Goal: Find contact information: Find contact information

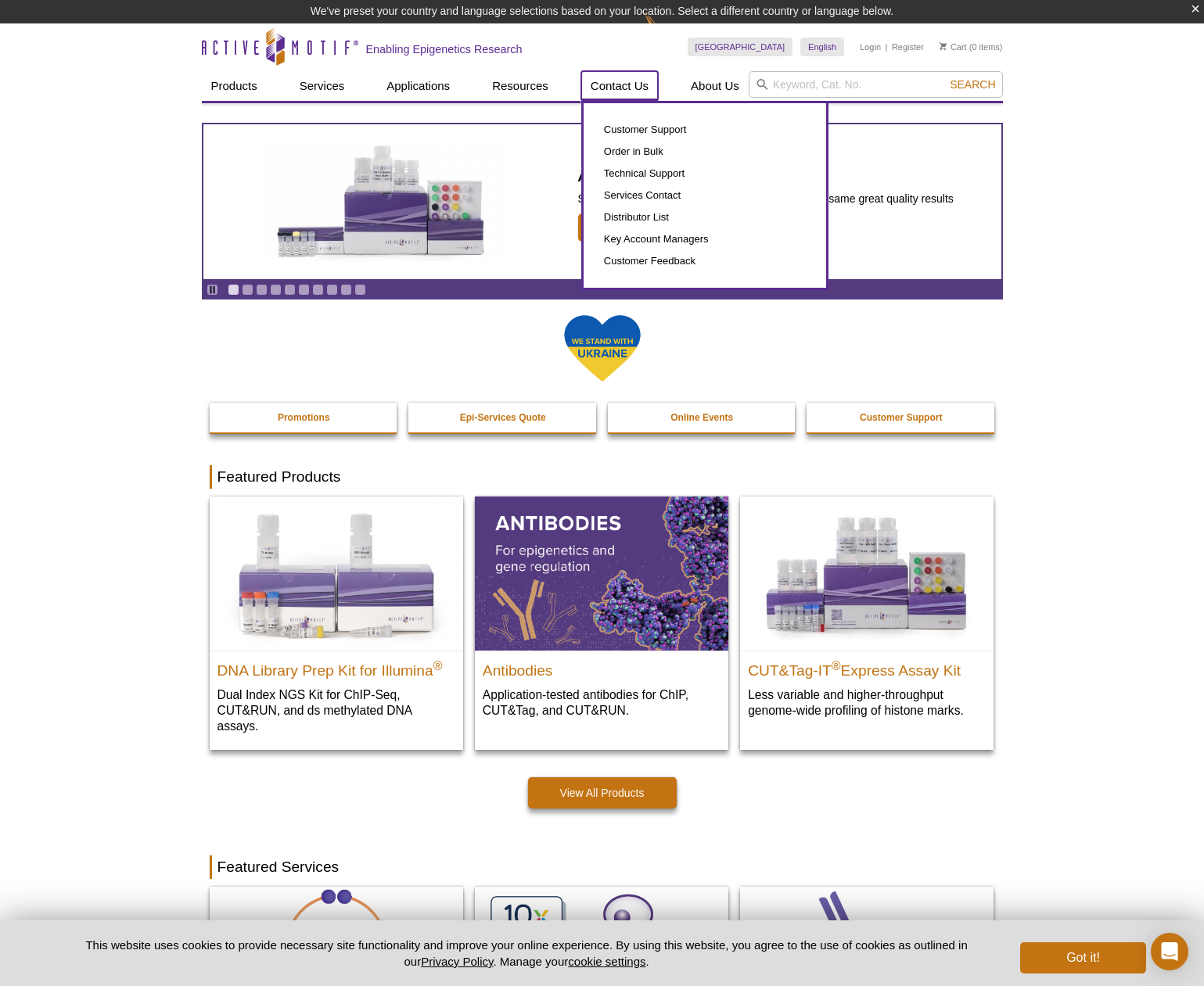
click at [608, 86] on link "Contact Us" at bounding box center [620, 85] width 77 height 29
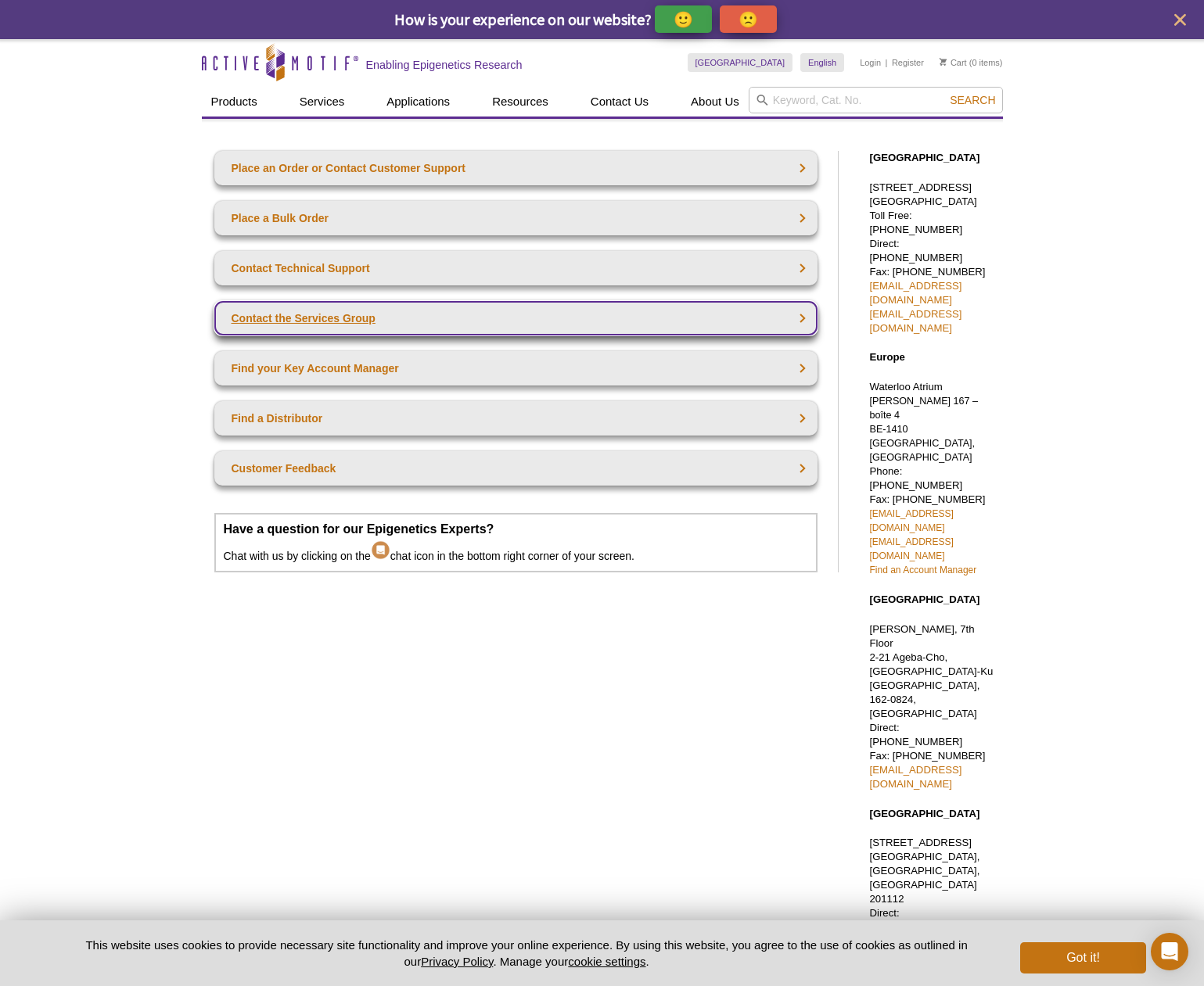
click at [421, 315] on link "Contact the Services Group" at bounding box center [516, 318] width 603 height 34
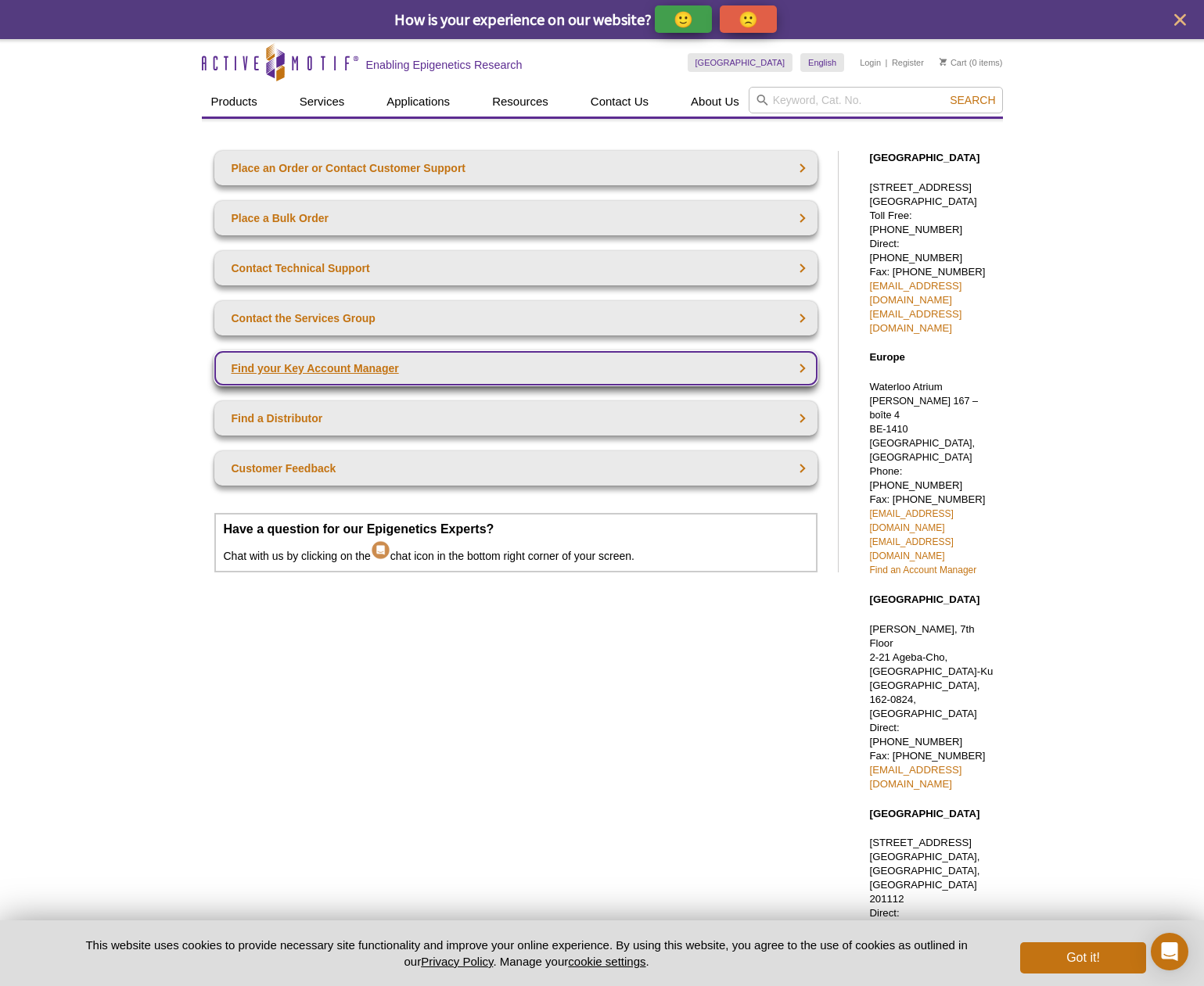
click at [416, 366] on link "Find your Key Account Manager" at bounding box center [516, 367] width 603 height 34
click at [309, 367] on link "Find your Key Account Manager" at bounding box center [516, 367] width 603 height 34
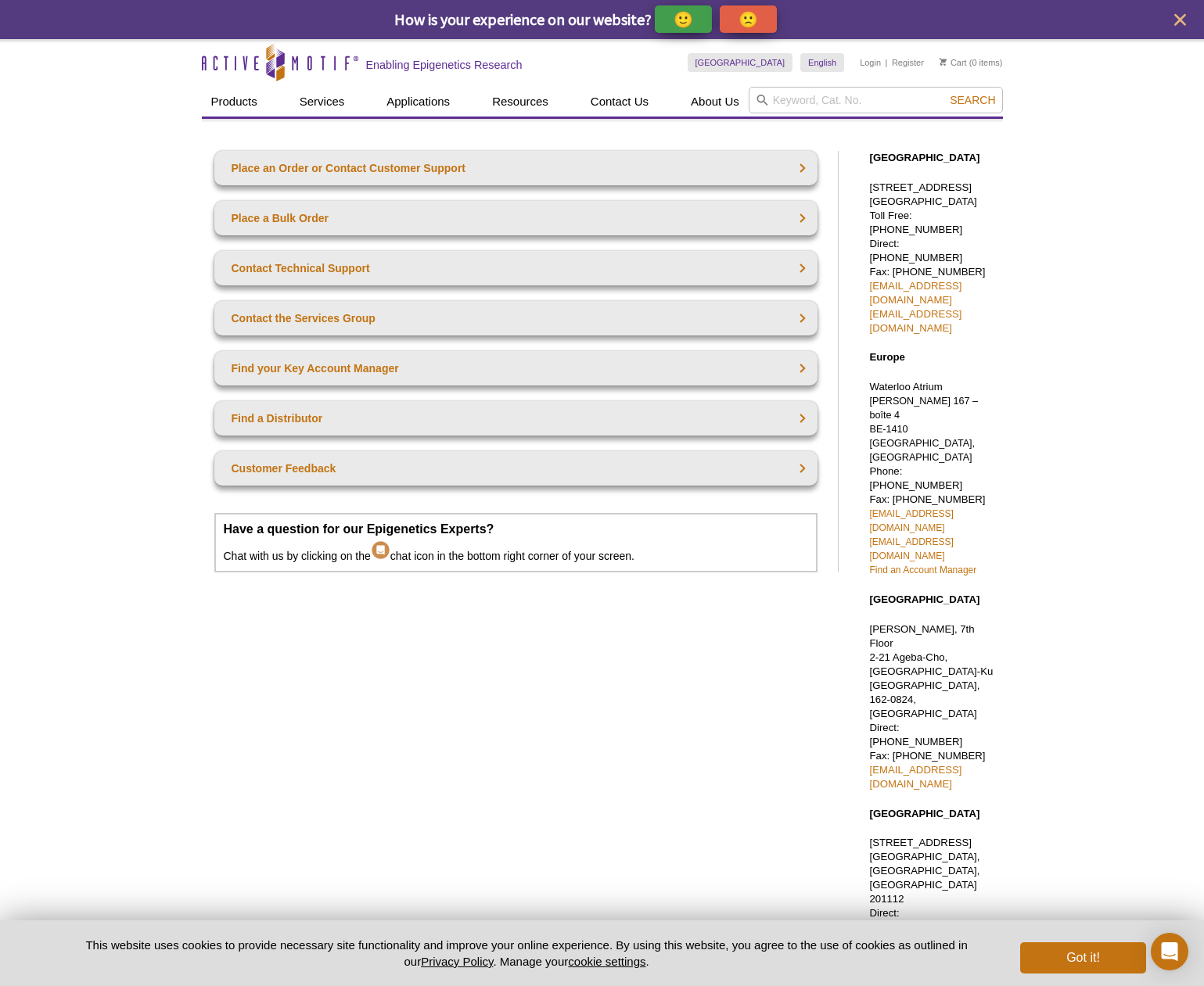
click at [1107, 226] on div "Active Motif Logo Enabling Epigenetics Research 0 Search Skip to content Active…" at bounding box center [602, 608] width 1204 height 1139
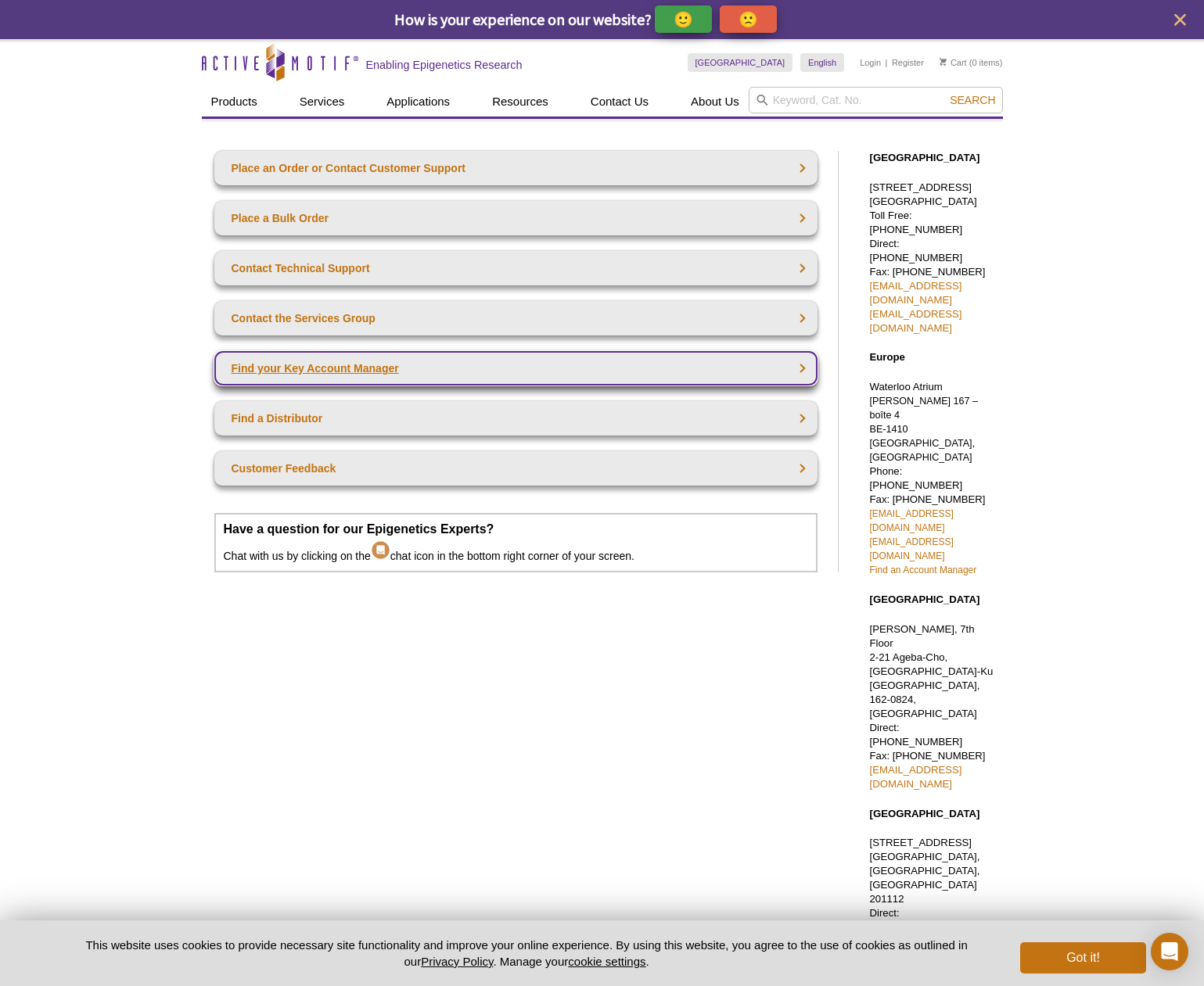
click at [313, 372] on link "Find your Key Account Manager" at bounding box center [516, 367] width 603 height 34
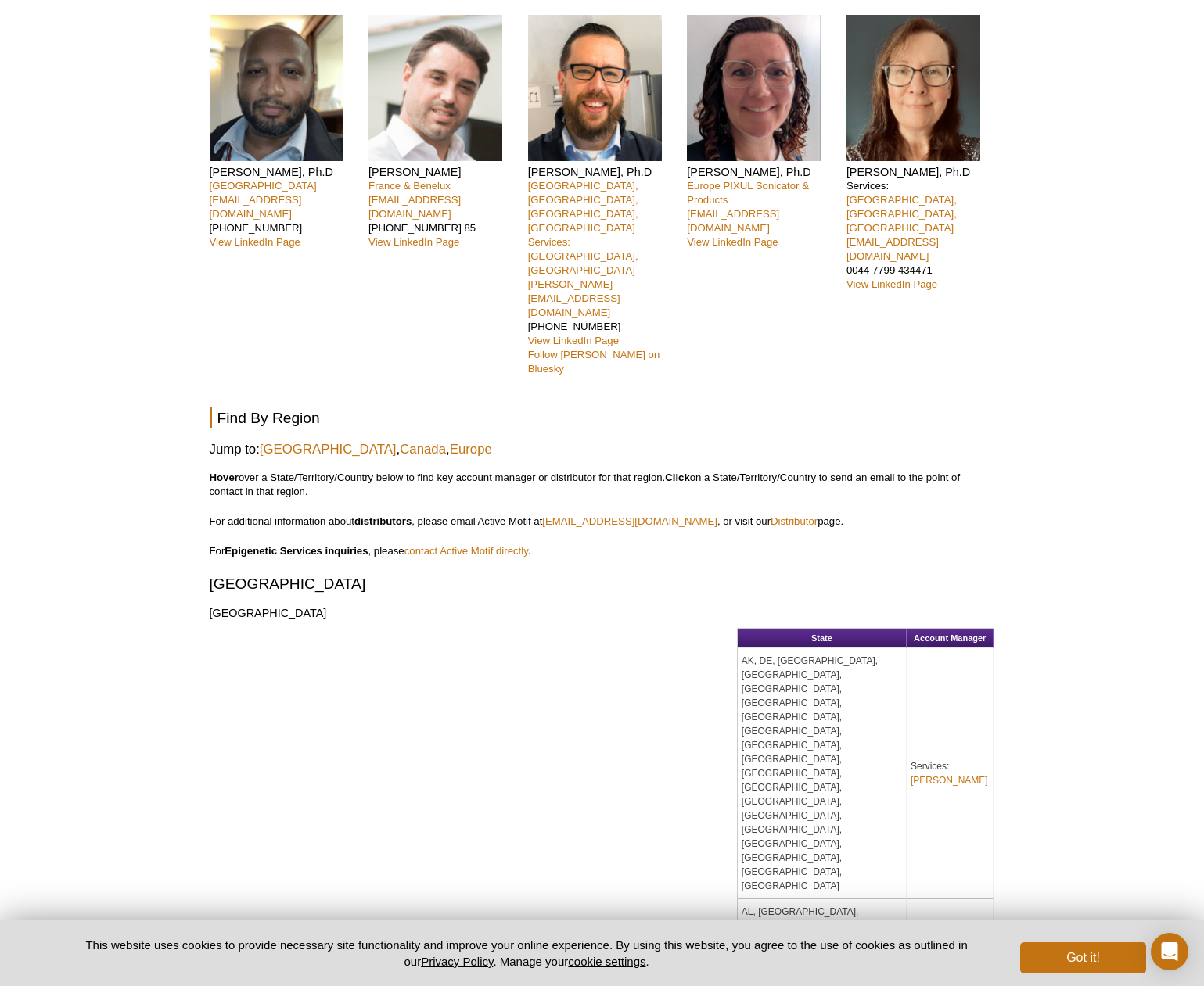
scroll to position [413, 0]
